Goal: Information Seeking & Learning: Learn about a topic

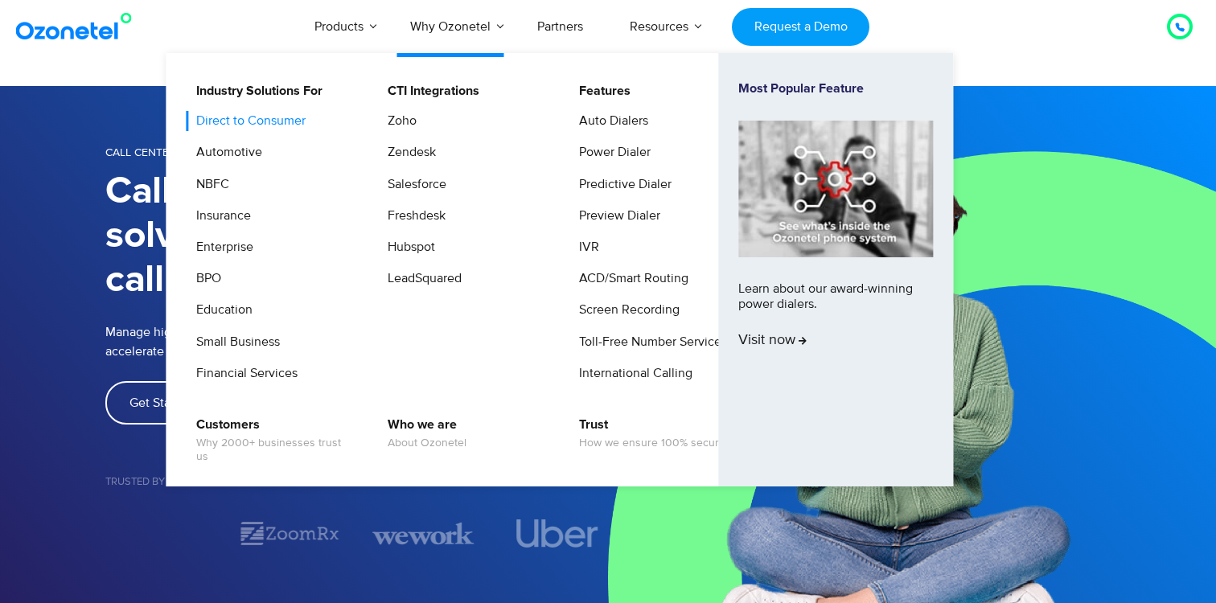
click at [281, 124] on link "Direct to Consumer" at bounding box center [247, 121] width 122 height 20
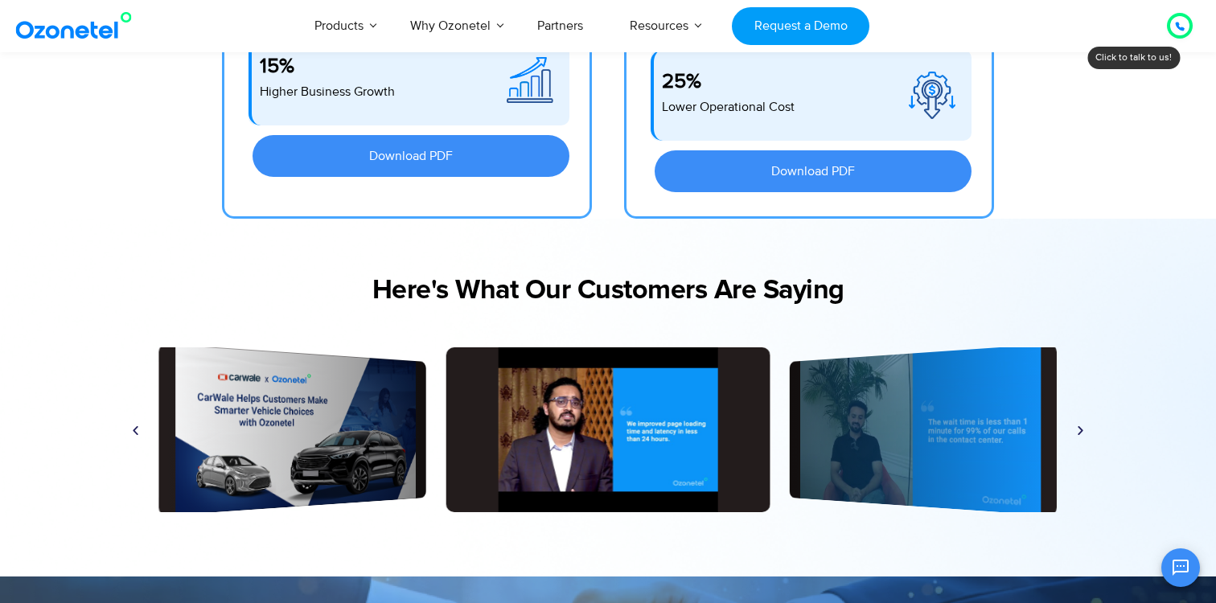
scroll to position [3662, 0]
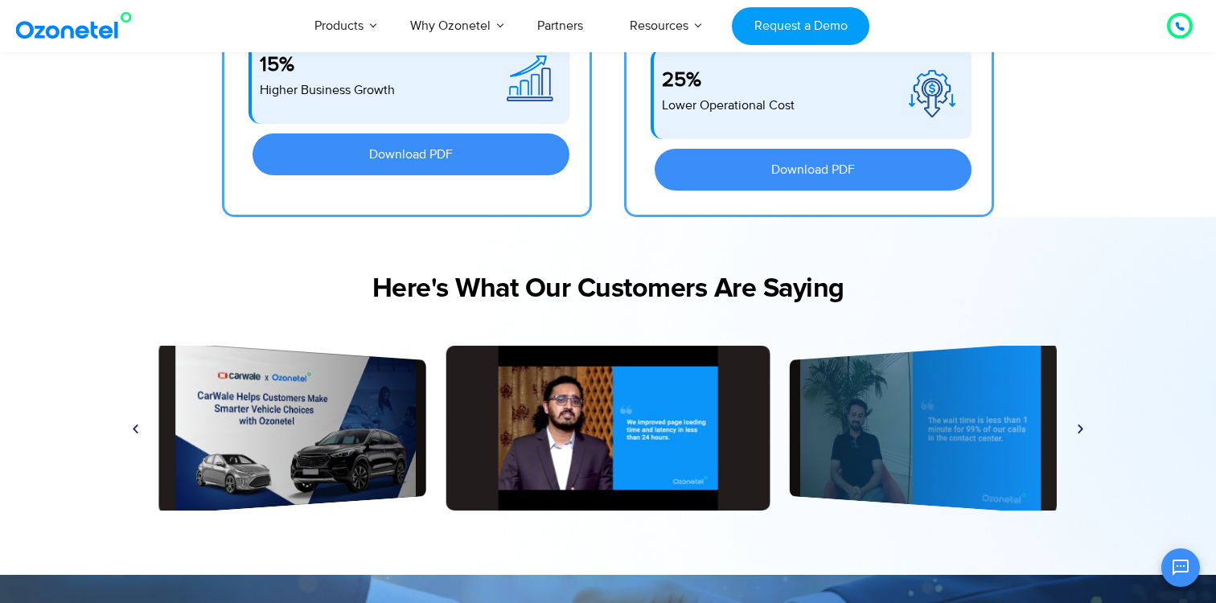
click at [1077, 427] on icon "Next slide" at bounding box center [1081, 428] width 12 height 12
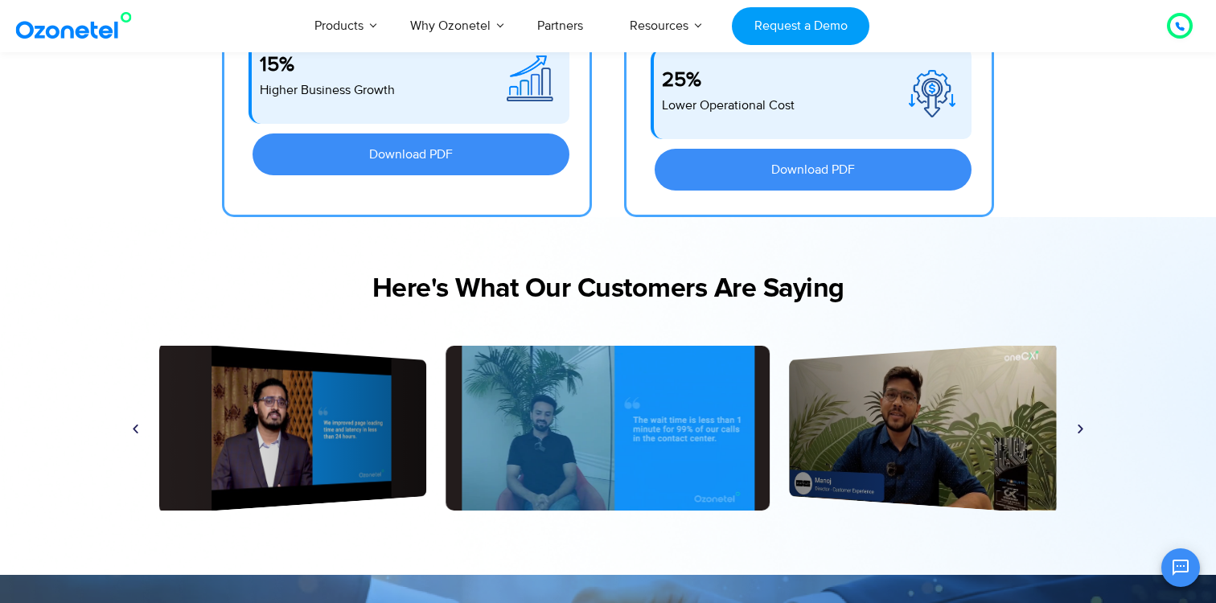
click at [1077, 428] on icon "Next slide" at bounding box center [1081, 428] width 12 height 12
